Goal: Transaction & Acquisition: Purchase product/service

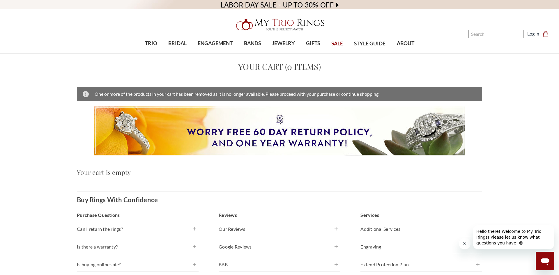
click at [334, 46] on span "SALE" at bounding box center [337, 44] width 12 height 8
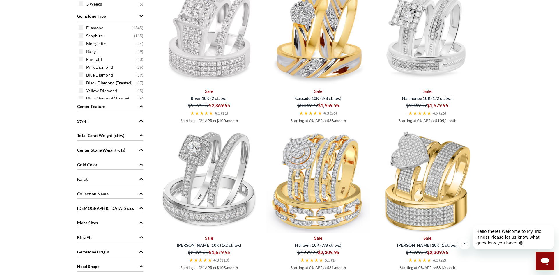
scroll to position [479, 0]
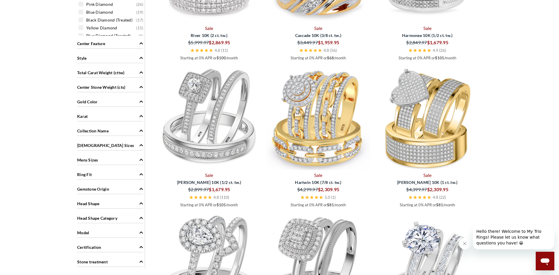
click at [140, 161] on icon "Mens Sizes" at bounding box center [141, 160] width 4 height 4
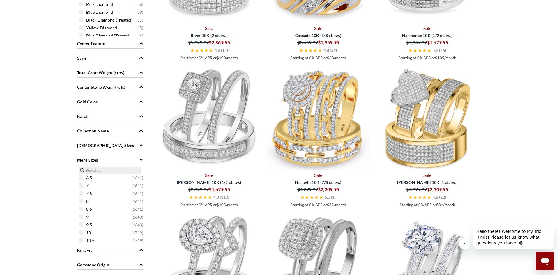
scroll to position [3, 0]
click at [84, 209] on div "8 ( 1641 )" at bounding box center [112, 207] width 66 height 6
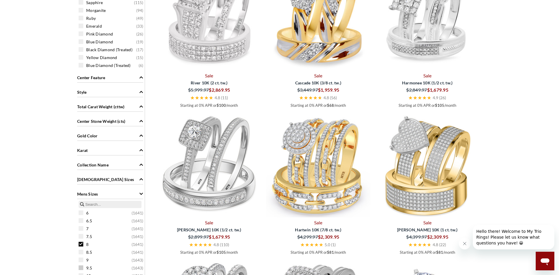
scroll to position [501, 0]
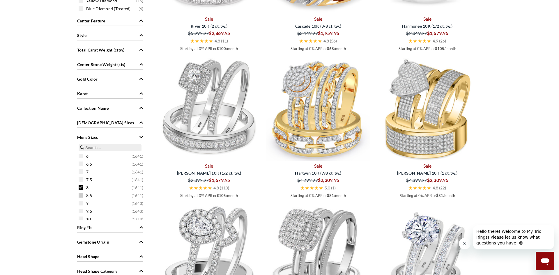
click at [80, 195] on span at bounding box center [81, 195] width 5 height 5
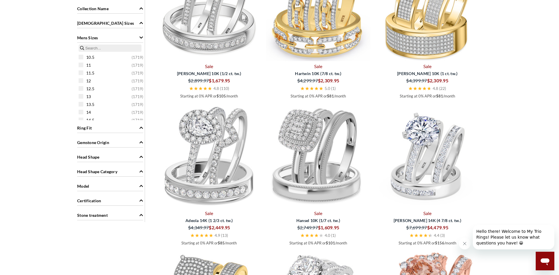
scroll to position [627, 0]
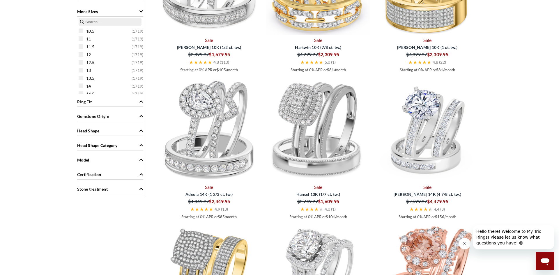
click at [135, 103] on div "Ring Fit" at bounding box center [110, 101] width 66 height 11
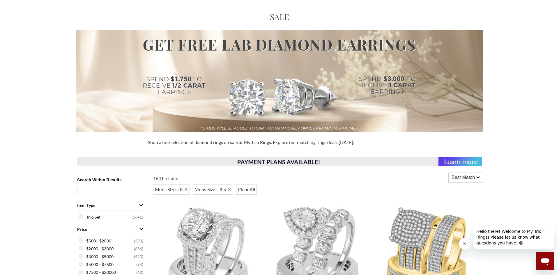
scroll to position [0, 0]
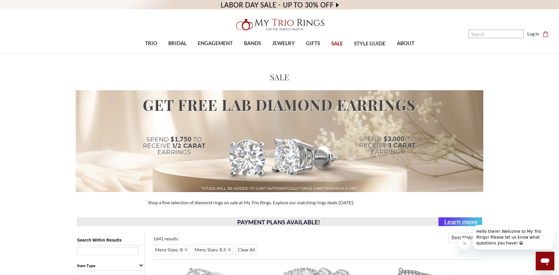
click at [337, 44] on span "SALE" at bounding box center [337, 44] width 12 height 8
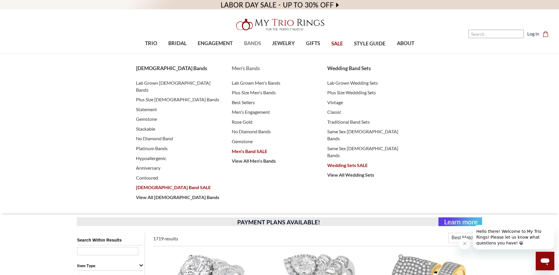
click at [250, 154] on span "Men's Band SALE" at bounding box center [274, 151] width 84 height 7
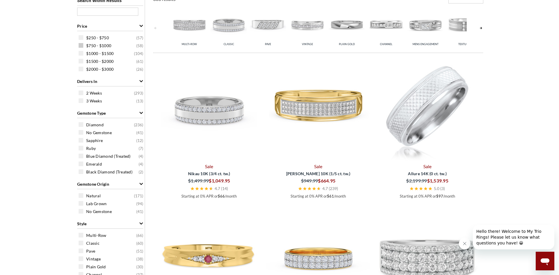
click at [82, 47] on span at bounding box center [81, 45] width 5 height 5
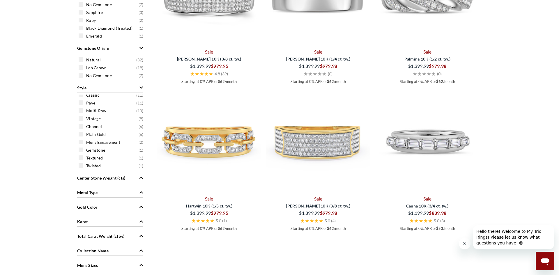
scroll to position [368, 0]
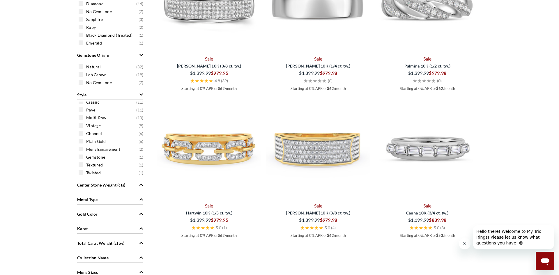
click at [135, 199] on div "Metal Type" at bounding box center [110, 199] width 66 height 11
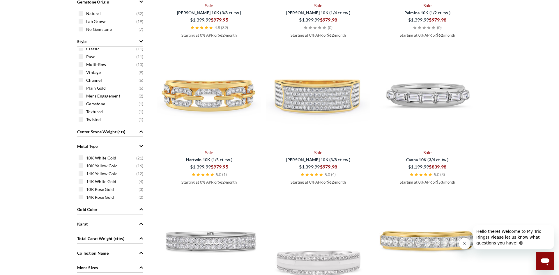
scroll to position [426, 0]
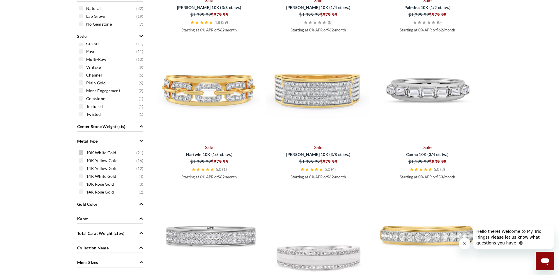
click at [82, 153] on span at bounding box center [81, 152] width 5 height 5
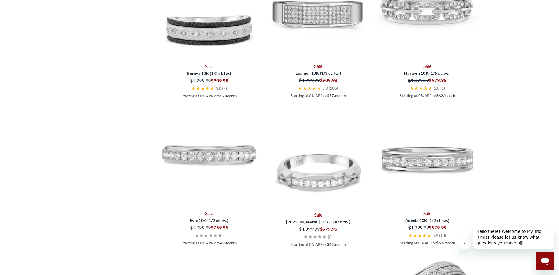
scroll to position [944, 0]
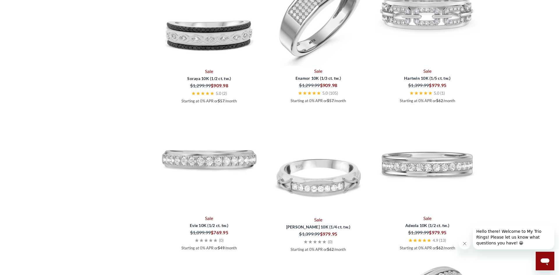
click at [320, 40] on img at bounding box center [318, 13] width 104 height 104
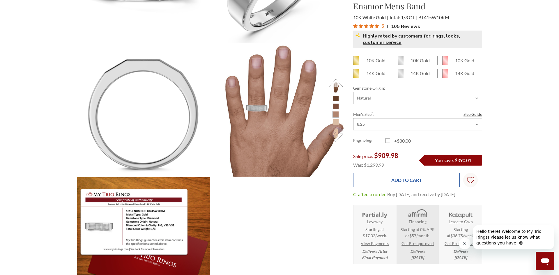
click at [404, 180] on input "Add to Cart" at bounding box center [406, 180] width 107 height 14
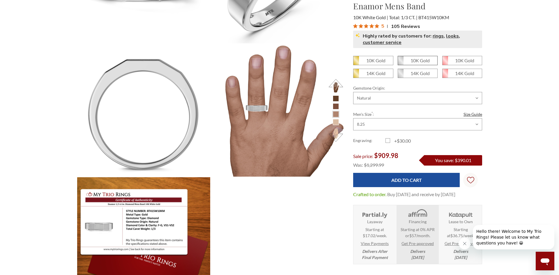
click at [424, 62] on em "10K Gold" at bounding box center [419, 61] width 19 height 6
click at [400, 63] on input "10K Gold" at bounding box center [400, 63] width 0 height 0
radio input "true"
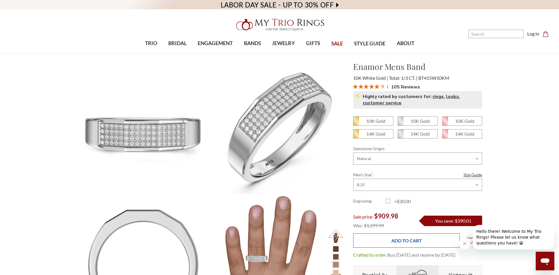
click at [406, 240] on input "Add to Cart" at bounding box center [406, 240] width 107 height 14
click at [398, 243] on input "Add to Cart" at bounding box center [406, 240] width 107 height 14
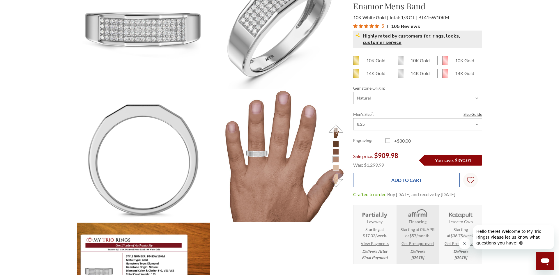
click at [398, 184] on input "Add to Cart" at bounding box center [406, 180] width 107 height 14
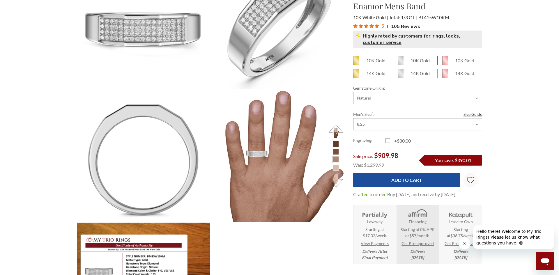
click at [410, 61] on span "10K Gold" at bounding box center [417, 60] width 39 height 9
click at [400, 63] on input "10K Gold" at bounding box center [400, 63] width 0 height 0
radio input "true"
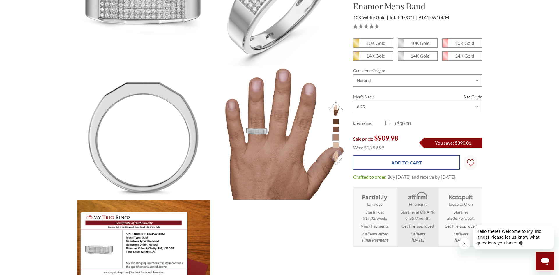
click at [391, 166] on input "Add to Cart" at bounding box center [406, 162] width 107 height 14
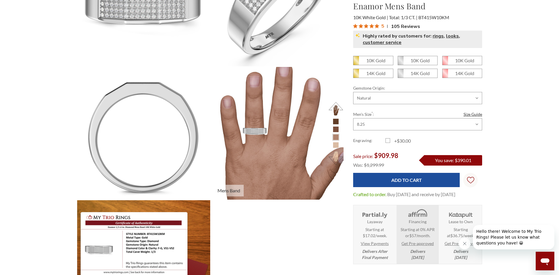
click at [324, 70] on img at bounding box center [277, 133] width 146 height 146
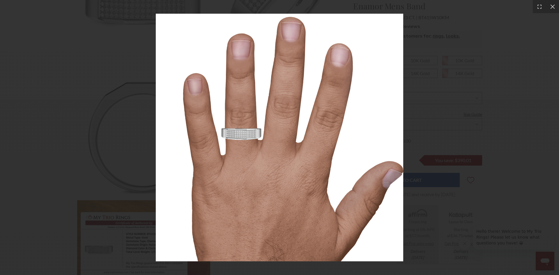
click at [391, 95] on img at bounding box center [280, 138] width 248 height 248
click at [428, 88] on div at bounding box center [279, 137] width 559 height 275
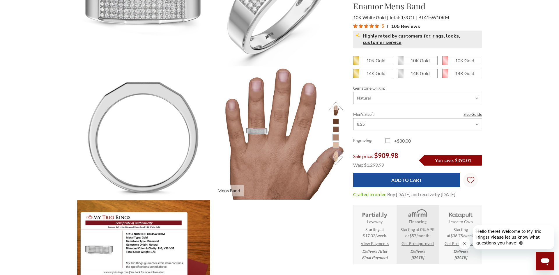
click at [334, 144] on li at bounding box center [336, 145] width 6 height 6
click at [334, 137] on li at bounding box center [336, 137] width 6 height 6
click at [334, 131] on li at bounding box center [336, 129] width 6 height 6
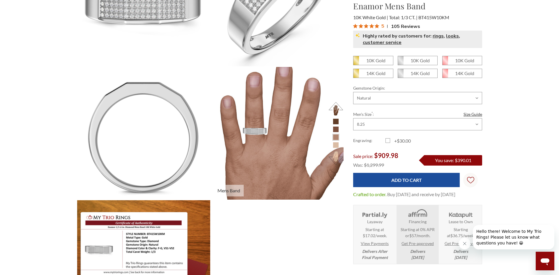
click at [256, 136] on img at bounding box center [277, 133] width 146 height 146
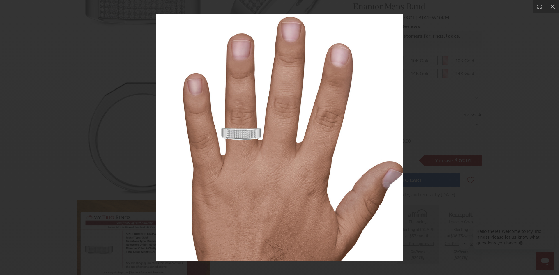
click at [445, 115] on div at bounding box center [279, 137] width 559 height 275
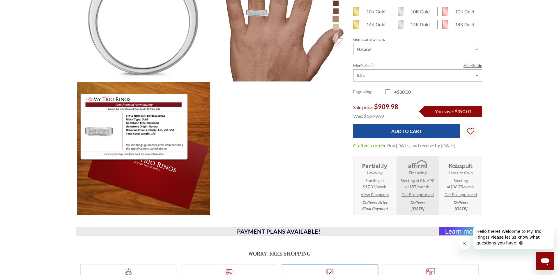
scroll to position [248, 0]
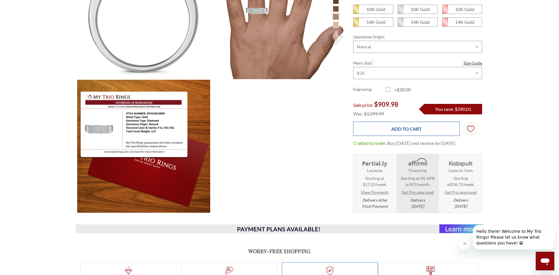
click at [391, 122] on input "Add to Cart" at bounding box center [406, 129] width 107 height 14
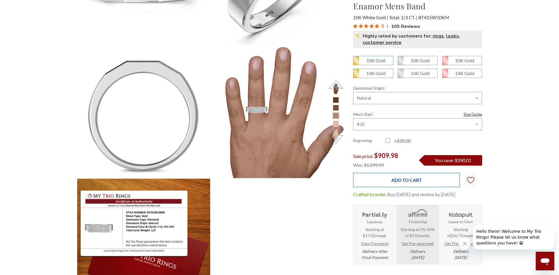
scroll to position [114, 0]
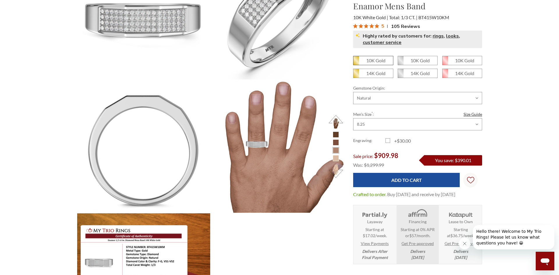
click at [367, 60] on em "10K Gold" at bounding box center [375, 61] width 19 height 6
click at [356, 63] on input "10K Gold" at bounding box center [355, 63] width 0 height 0
radio input "true"
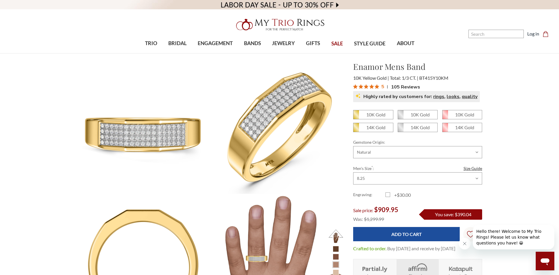
click at [401, 225] on div "10K Gold 10K Gold" at bounding box center [417, 183] width 129 height 146
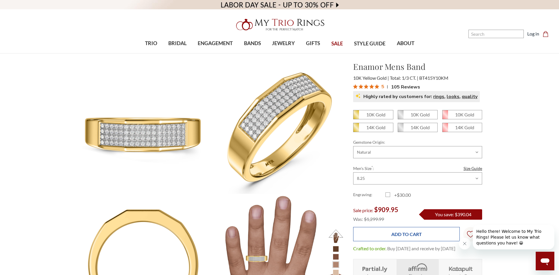
click at [409, 235] on input "Add to Cart" at bounding box center [406, 234] width 107 height 14
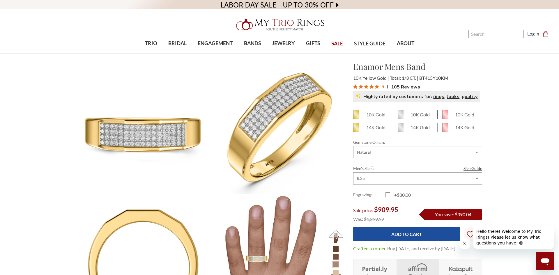
click at [415, 117] on span "10K Gold" at bounding box center [417, 114] width 39 height 9
click at [400, 117] on input "10K Gold" at bounding box center [400, 117] width 0 height 0
radio input "true"
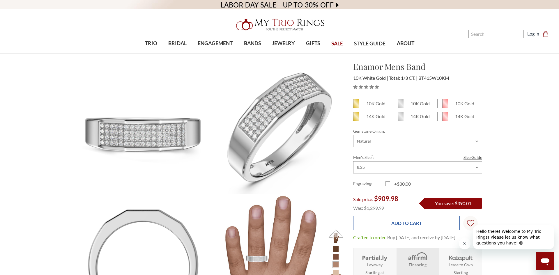
click at [400, 226] on input "Add to Cart" at bounding box center [406, 223] width 107 height 14
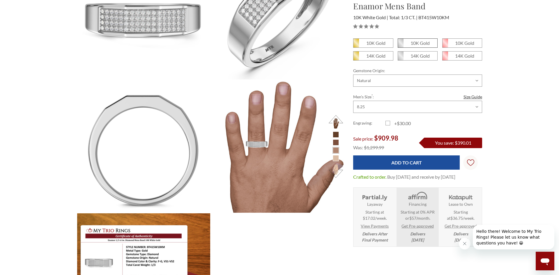
click at [421, 42] on em "10K Gold" at bounding box center [419, 43] width 19 height 6
click at [400, 45] on input "10K Gold" at bounding box center [400, 45] width 0 height 0
radio input "true"
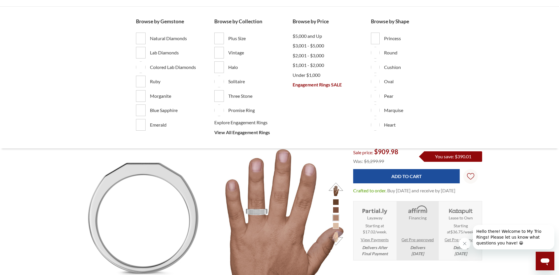
scroll to position [263, 405]
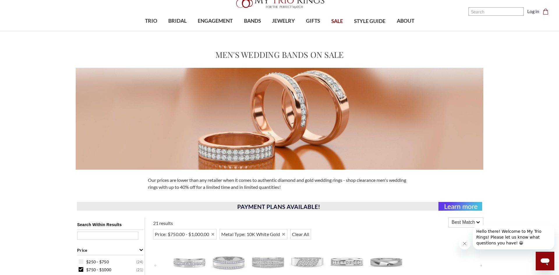
scroll to position [135, 0]
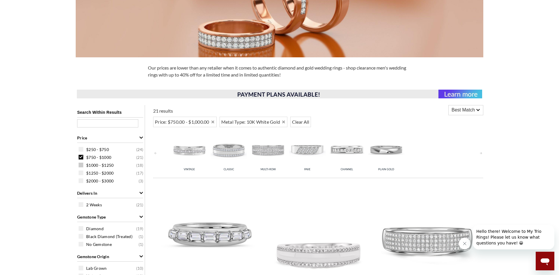
click at [82, 166] on span at bounding box center [81, 165] width 5 height 5
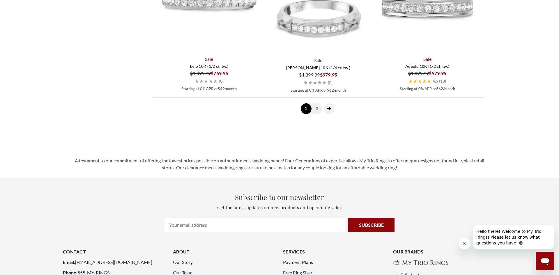
scroll to position [1690, 0]
click at [317, 108] on link "2" at bounding box center [316, 109] width 11 height 11
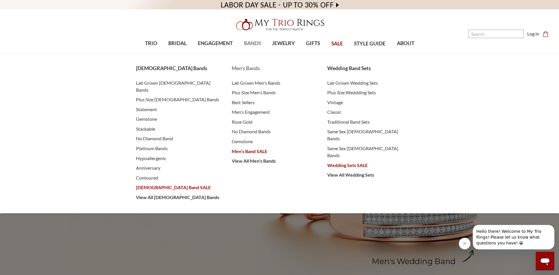
click at [239, 151] on span "Men's Band SALE" at bounding box center [274, 151] width 84 height 7
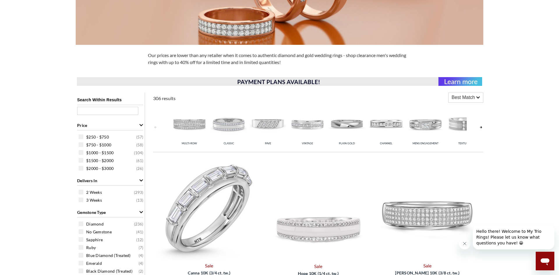
scroll to position [233, 0]
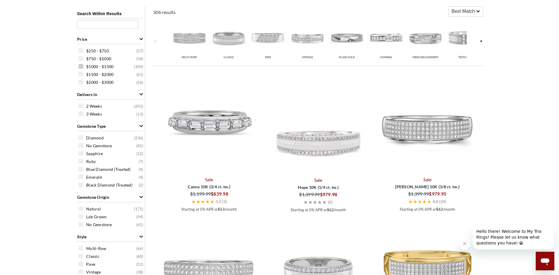
click at [82, 65] on span at bounding box center [81, 66] width 5 height 5
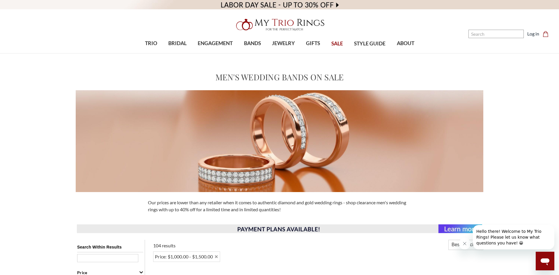
click at [335, 44] on span "SALE" at bounding box center [337, 44] width 12 height 8
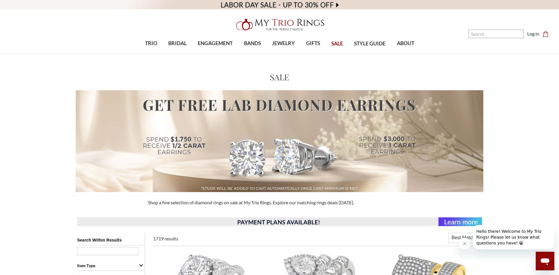
click at [330, 3] on video at bounding box center [279, 4] width 559 height 9
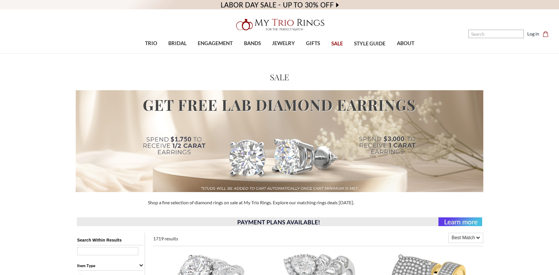
click at [322, 4] on video at bounding box center [279, 4] width 559 height 9
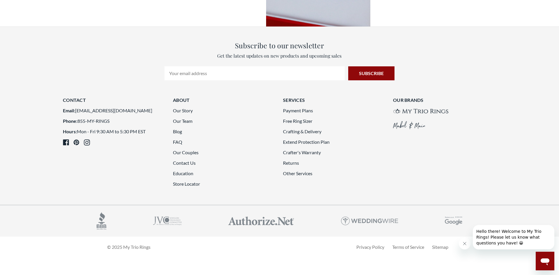
scroll to position [1640, 0]
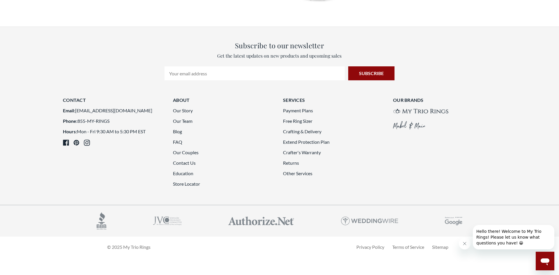
scroll to position [1574, 0]
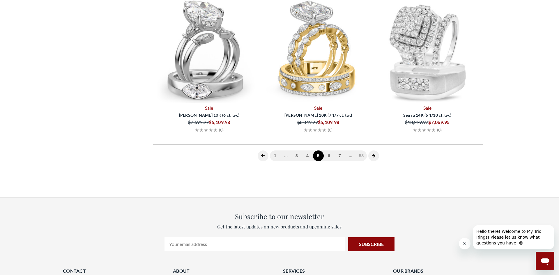
scroll to position [226, 0]
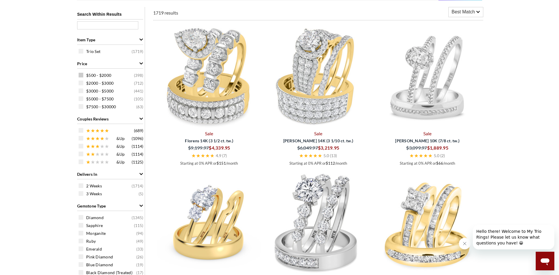
click at [81, 73] on span at bounding box center [81, 75] width 5 height 5
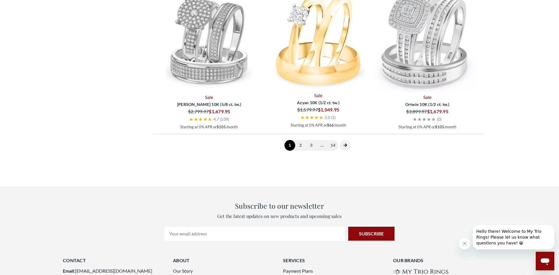
scroll to position [1624, 0]
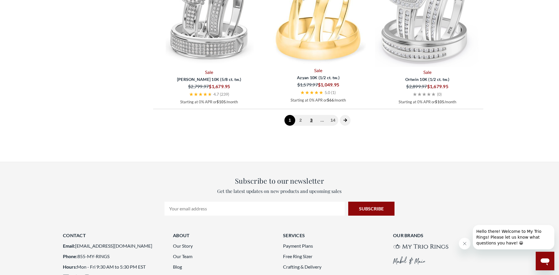
click at [312, 121] on link "3" at bounding box center [311, 120] width 11 height 11
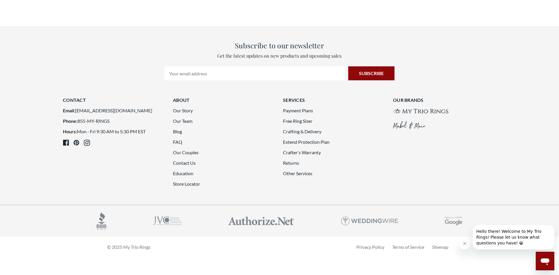
scroll to position [1612, 0]
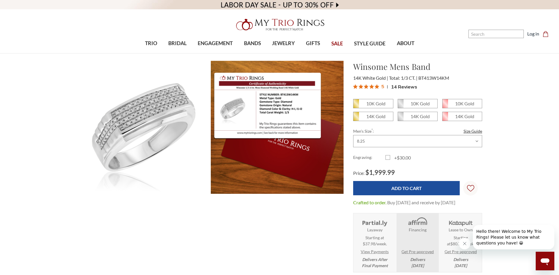
scroll to position [263, 405]
click at [419, 104] on em "10K Gold" at bounding box center [419, 104] width 19 height 6
click at [400, 106] on input "10K Gold" at bounding box center [400, 106] width 0 height 0
radio input "true"
click at [374, 105] on em "10K Gold" at bounding box center [375, 104] width 19 height 6
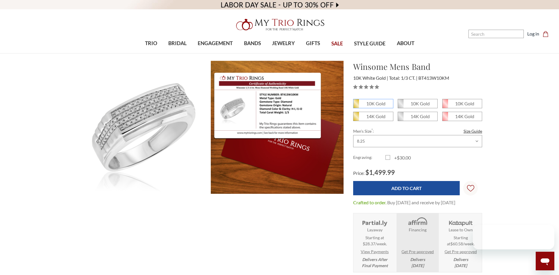
click at [356, 106] on input "10K Gold" at bounding box center [355, 106] width 0 height 0
radio input "true"
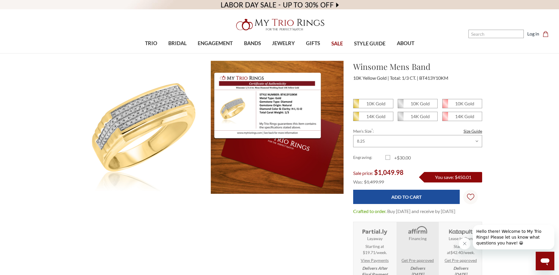
scroll to position [263, 405]
click at [413, 105] on em "10K Gold" at bounding box center [419, 104] width 19 height 6
click at [400, 106] on input "10K Gold" at bounding box center [400, 106] width 0 height 0
radio input "true"
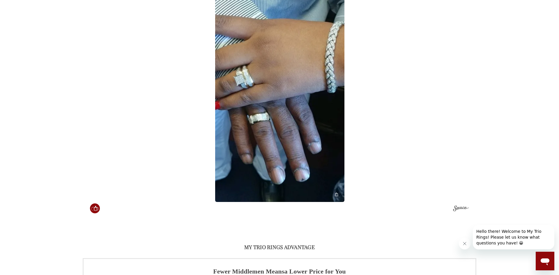
scroll to position [550, 0]
